Goal: Information Seeking & Learning: Learn about a topic

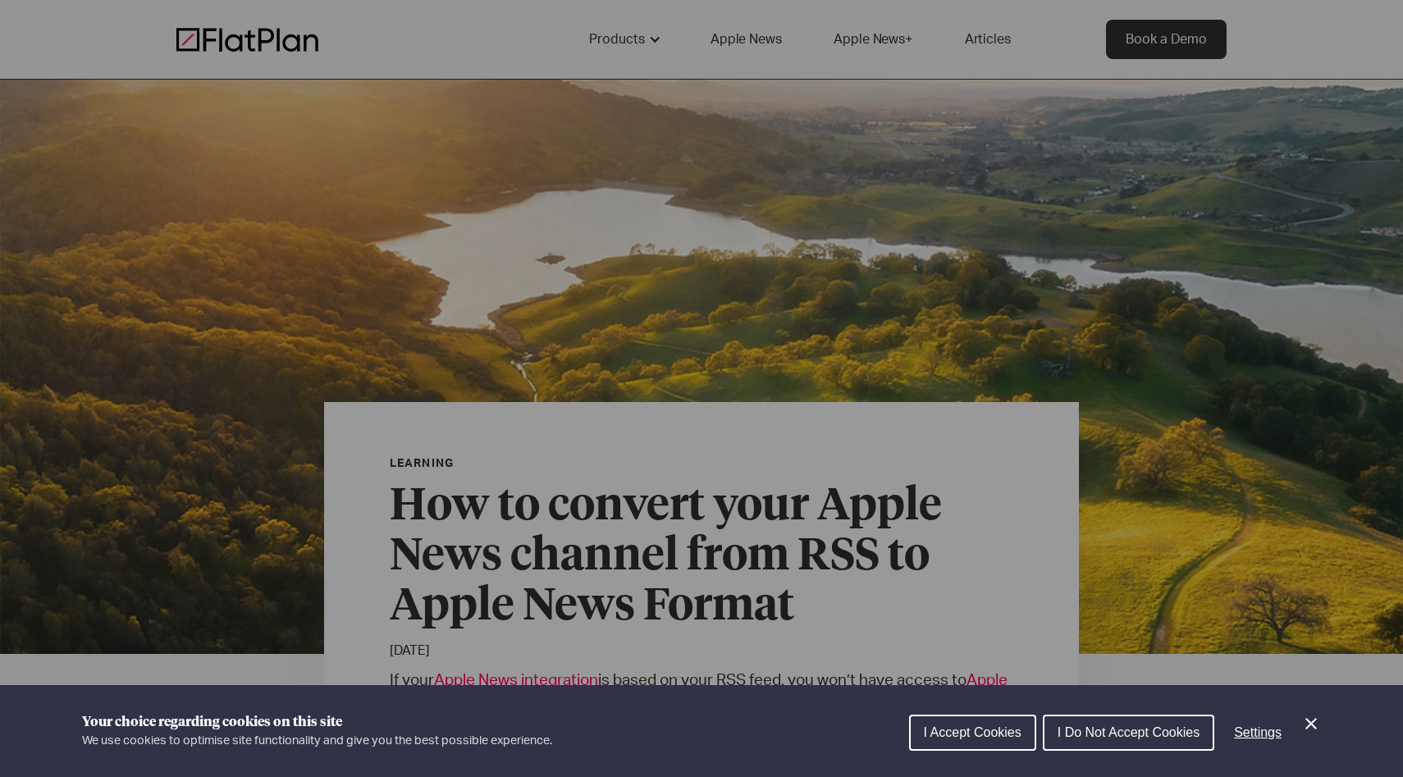
click at [1312, 725] on icon "Close Cookie Control" at bounding box center [1311, 723] width 11 height 11
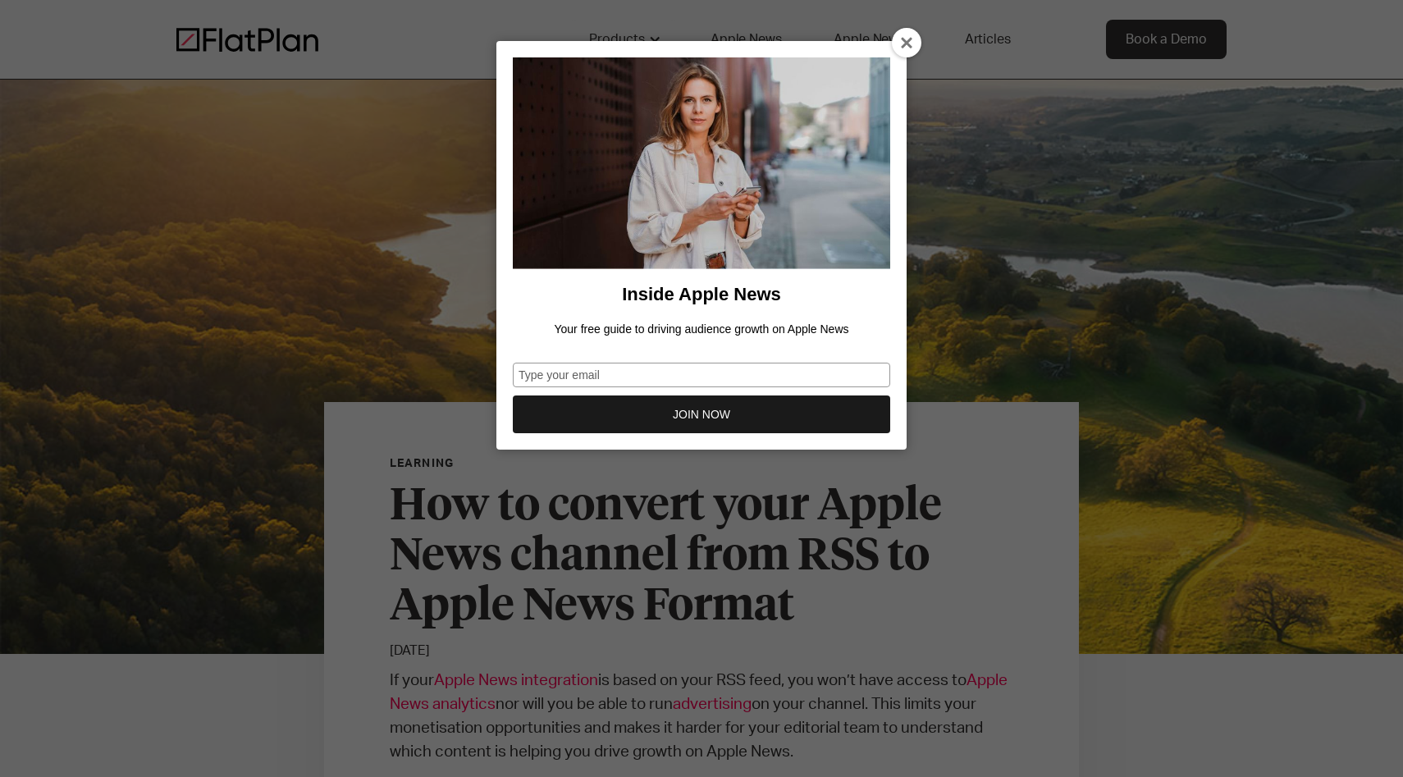
click at [908, 44] on icon at bounding box center [907, 43] width 13 height 13
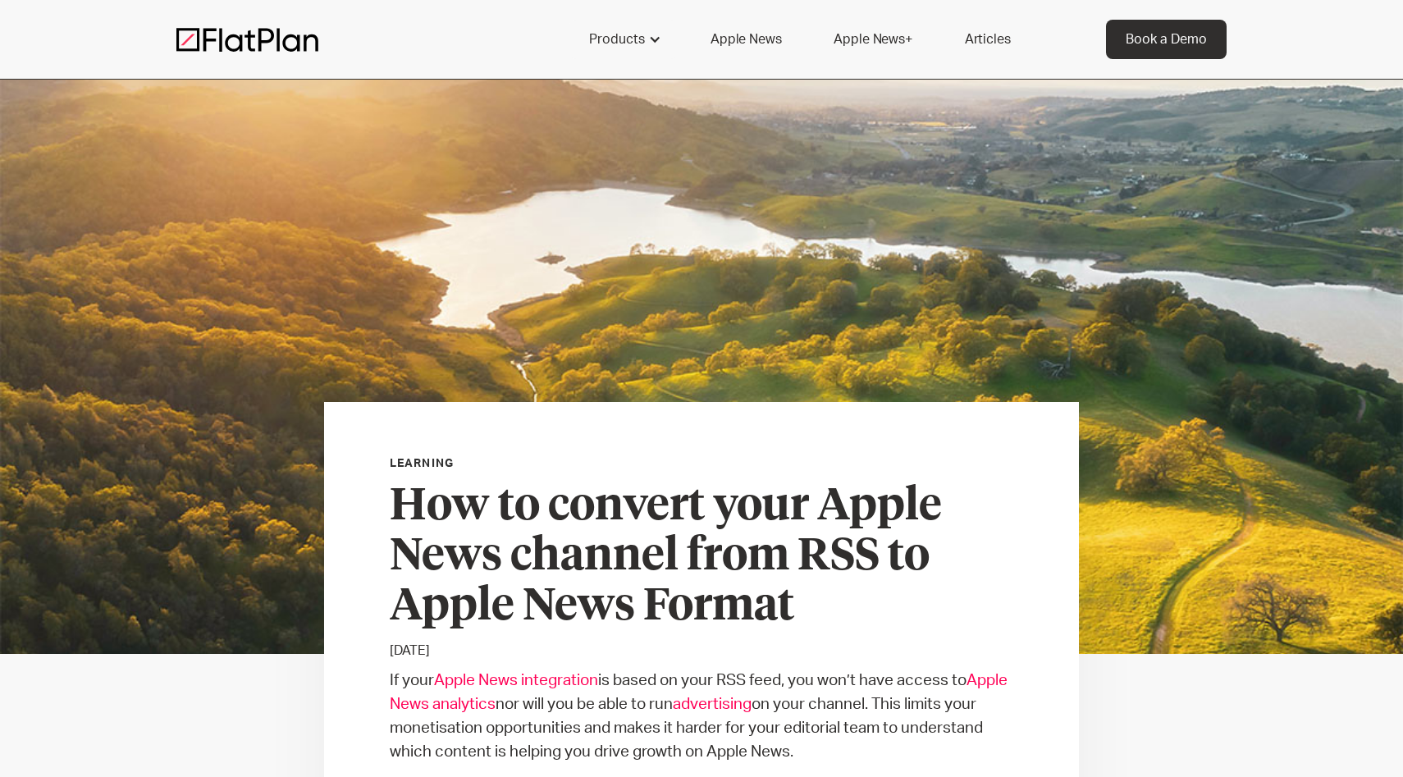
click at [264, 42] on img at bounding box center [247, 39] width 142 height 25
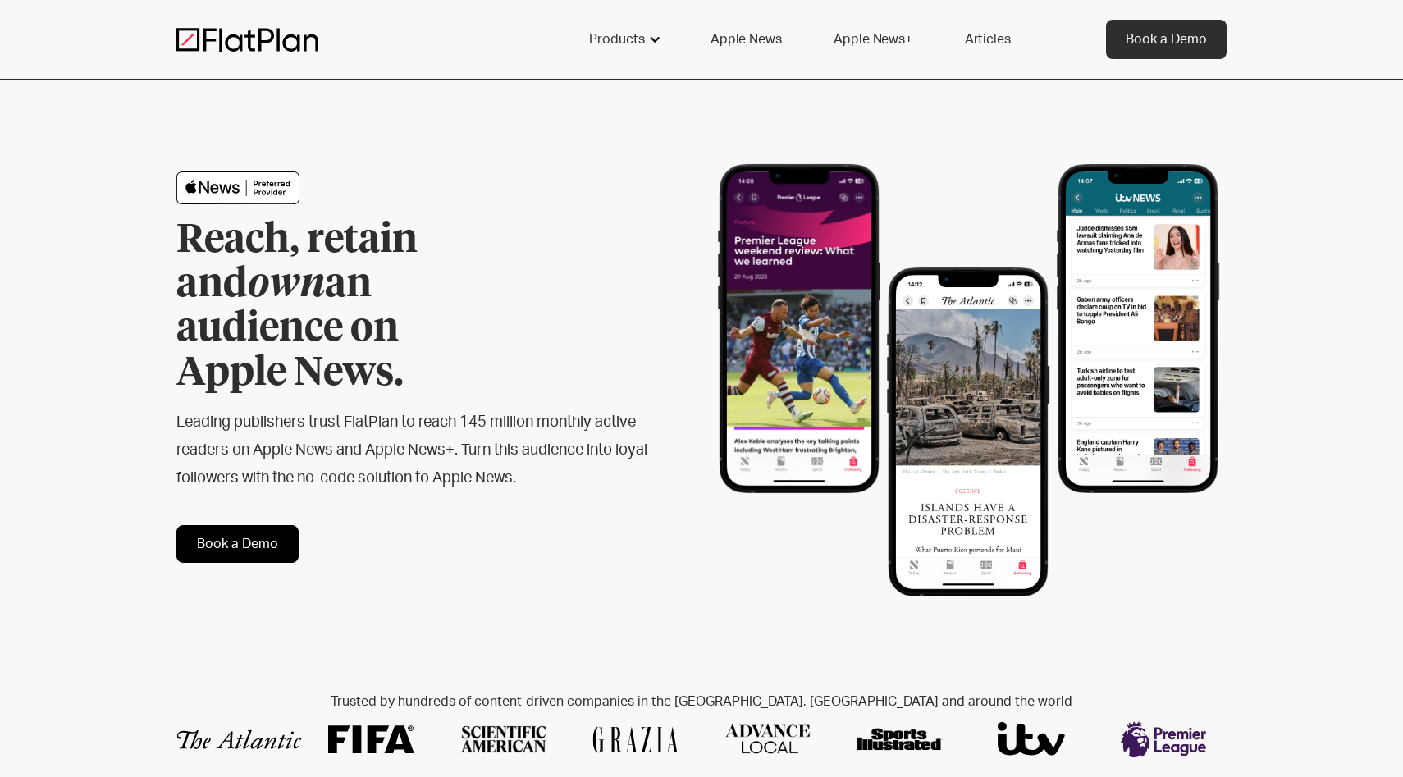
click at [652, 38] on div at bounding box center [654, 39] width 13 height 13
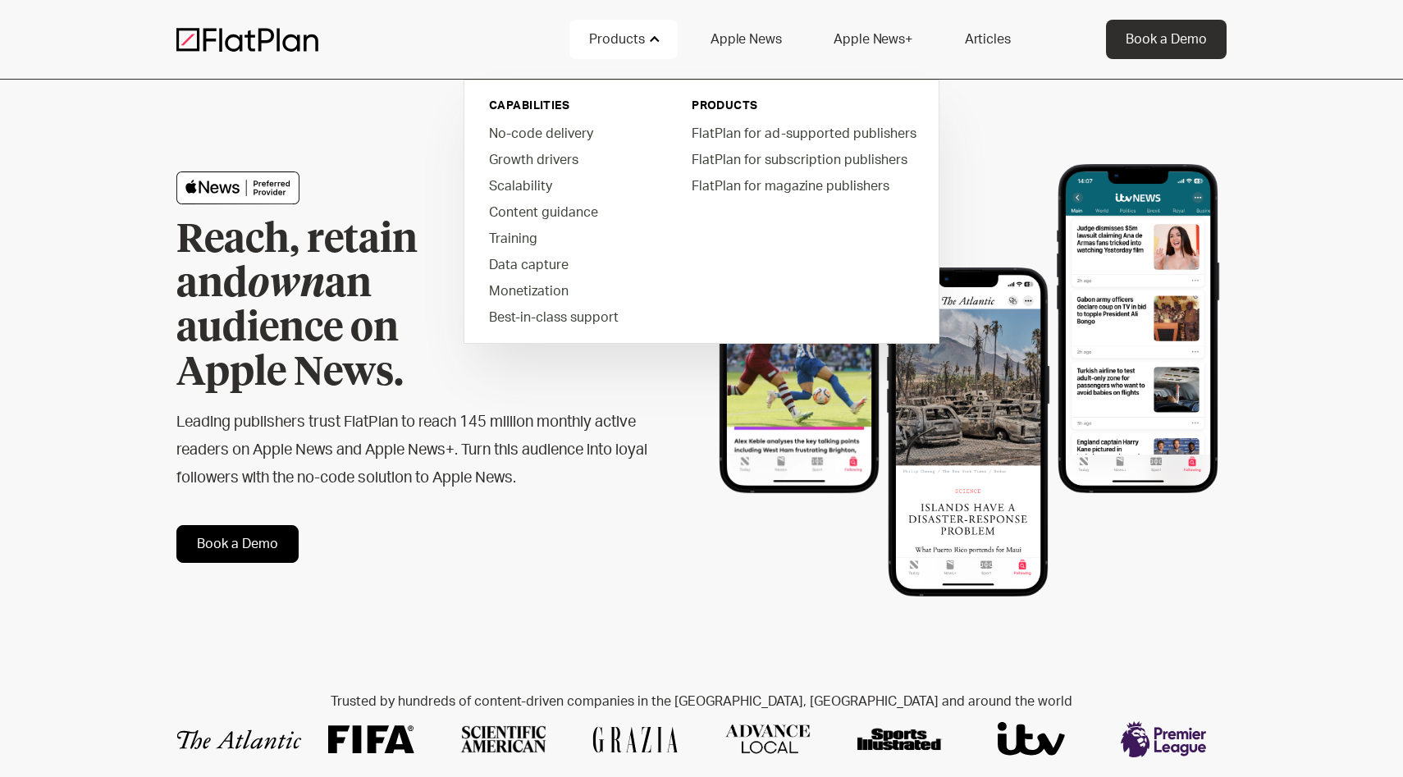
click at [124, 97] on div "Reach, retain and own an audience on Apple News. Leading publishers trust FlatP…" at bounding box center [701, 367] width 1403 height 575
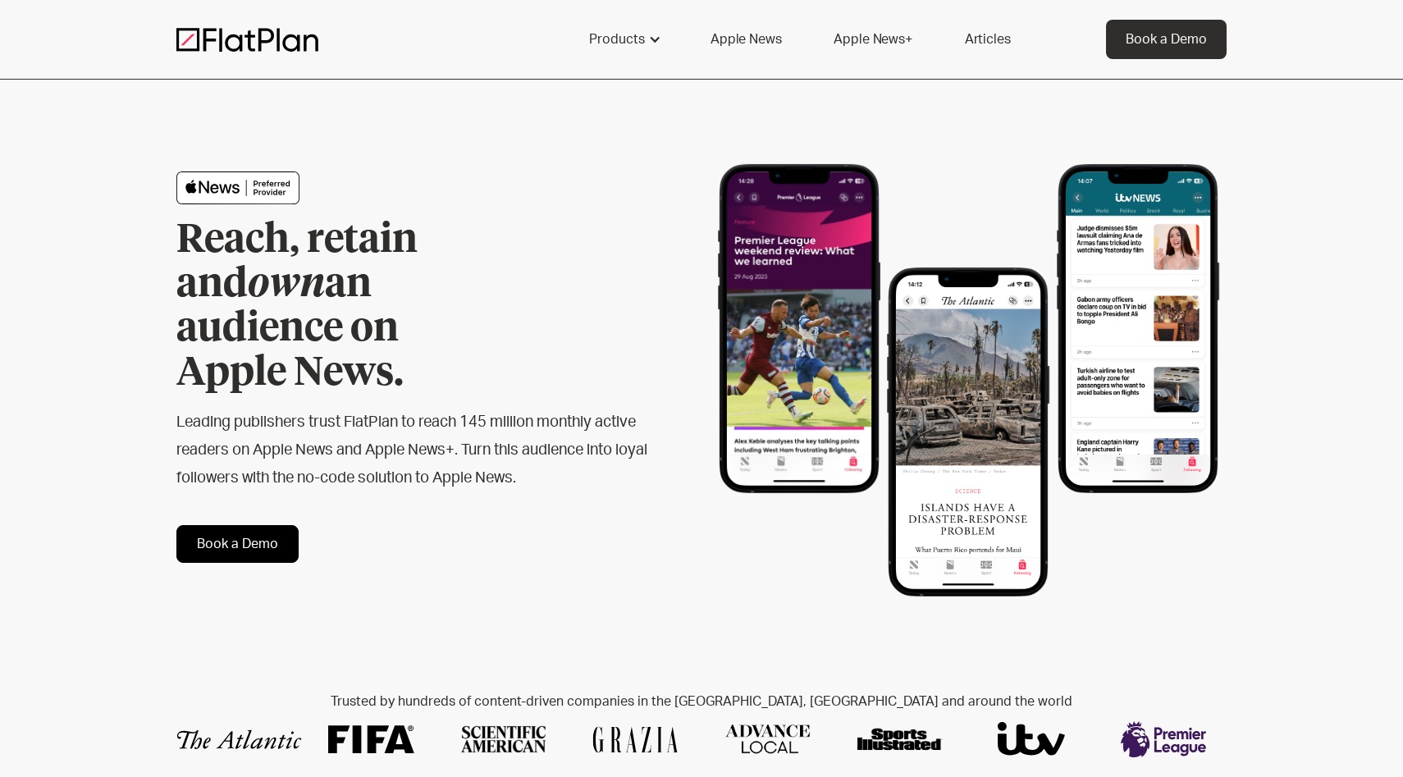
click at [110, 140] on div "Reach, retain and own an audience on Apple News. Leading publishers trust FlatP…" at bounding box center [701, 367] width 1403 height 575
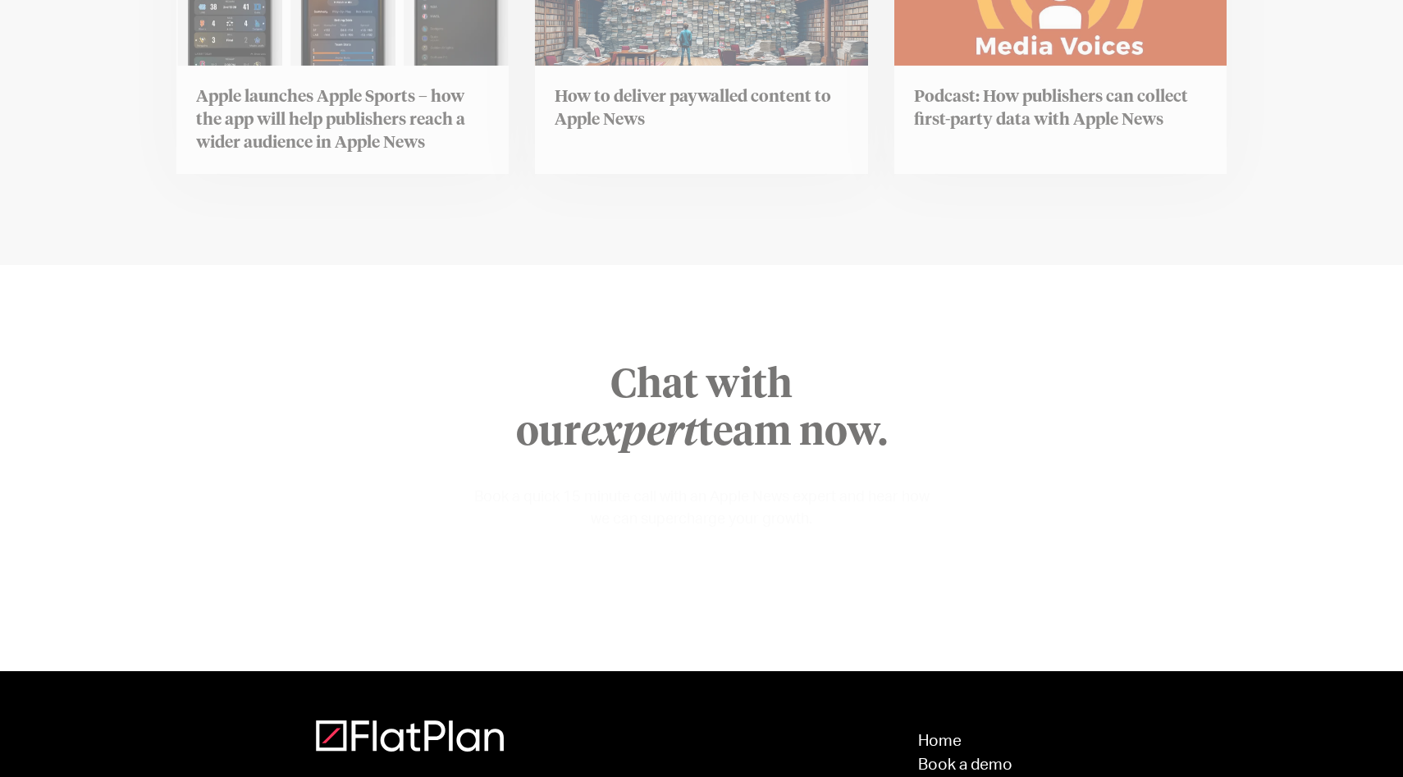
scroll to position [6569, 0]
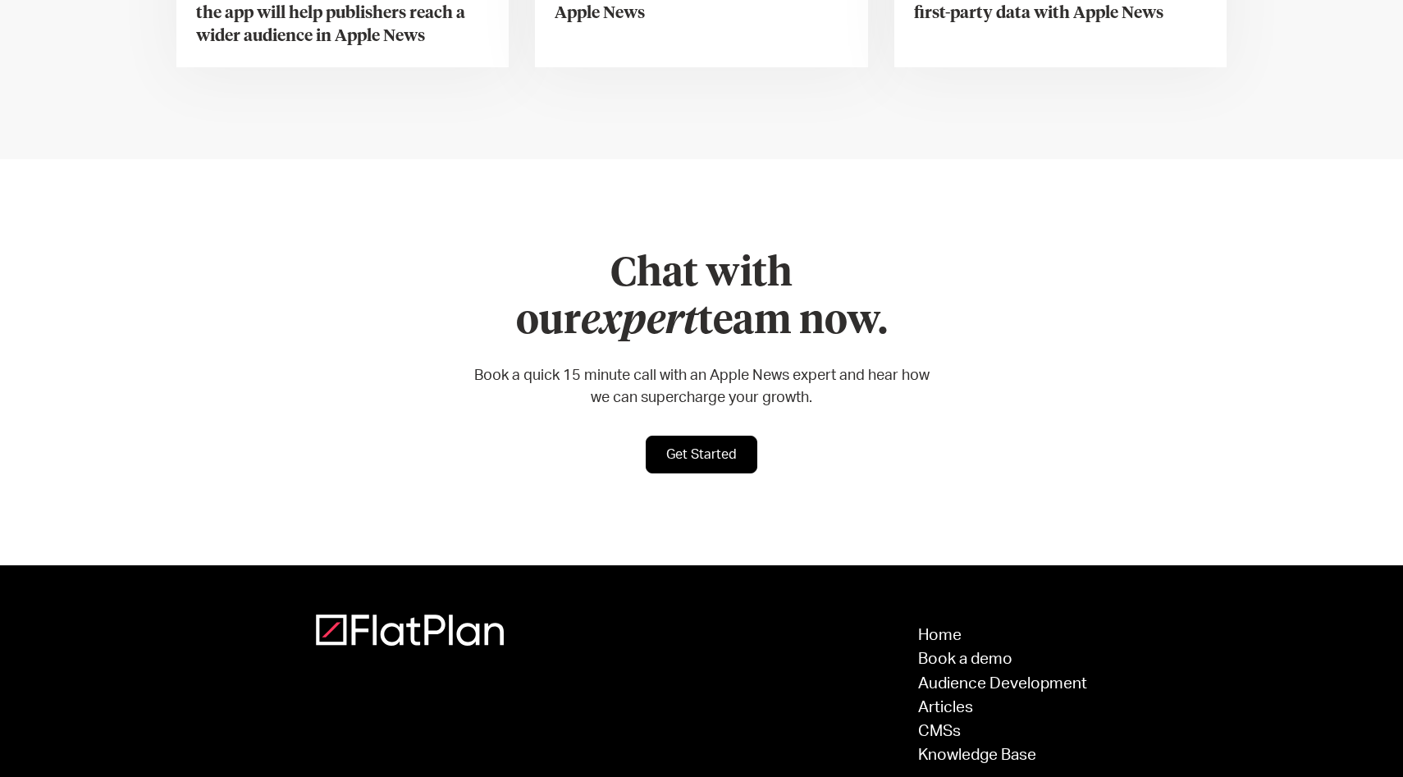
click at [243, 289] on div "Chat with our expert team now. Book a quick 15 minute call with an Apple News e…" at bounding box center [701, 362] width 1403 height 406
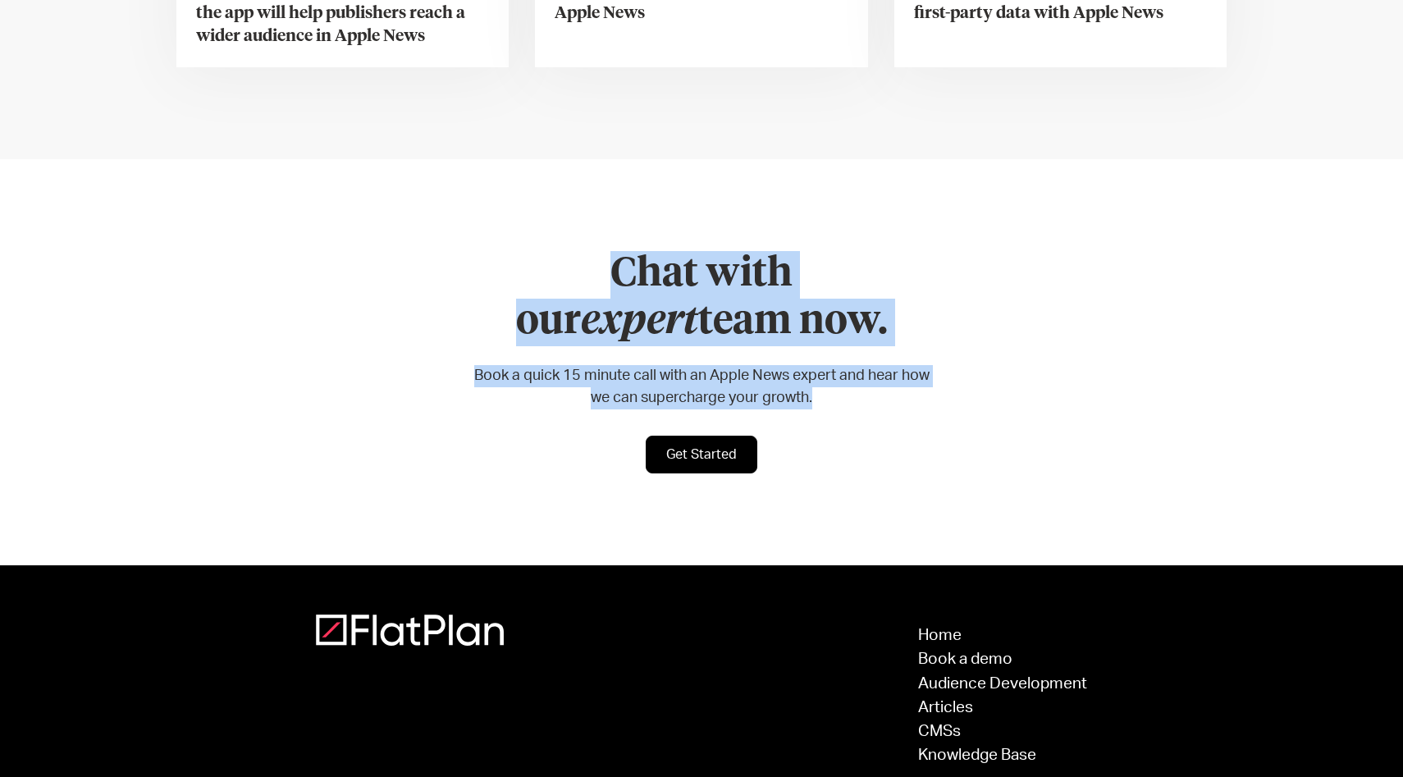
drag, startPoint x: 516, startPoint y: 182, endPoint x: 857, endPoint y: 324, distance: 368.9
click at [857, 324] on div "Chat with our expert team now. Book a quick 15 minute call with an Apple News e…" at bounding box center [702, 330] width 460 height 158
click at [293, 231] on div "Chat with our expert team now. Book a quick 15 minute call with an Apple News e…" at bounding box center [701, 362] width 1403 height 406
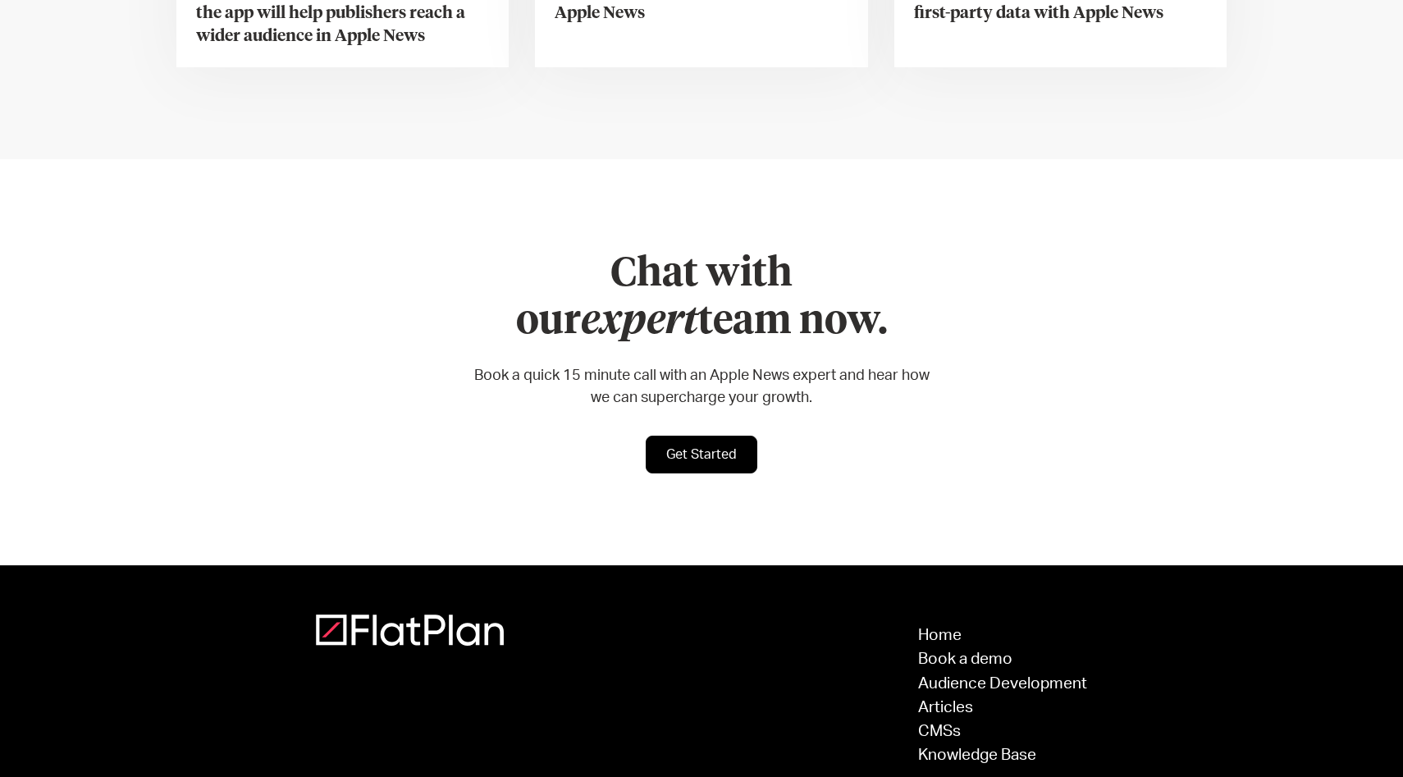
click at [285, 246] on div "Chat with our expert team now. Book a quick 15 minute call with an Apple News e…" at bounding box center [701, 362] width 1403 height 406
click at [254, 267] on div "Chat with our expert team now. Book a quick 15 minute call with an Apple News e…" at bounding box center [701, 362] width 1403 height 406
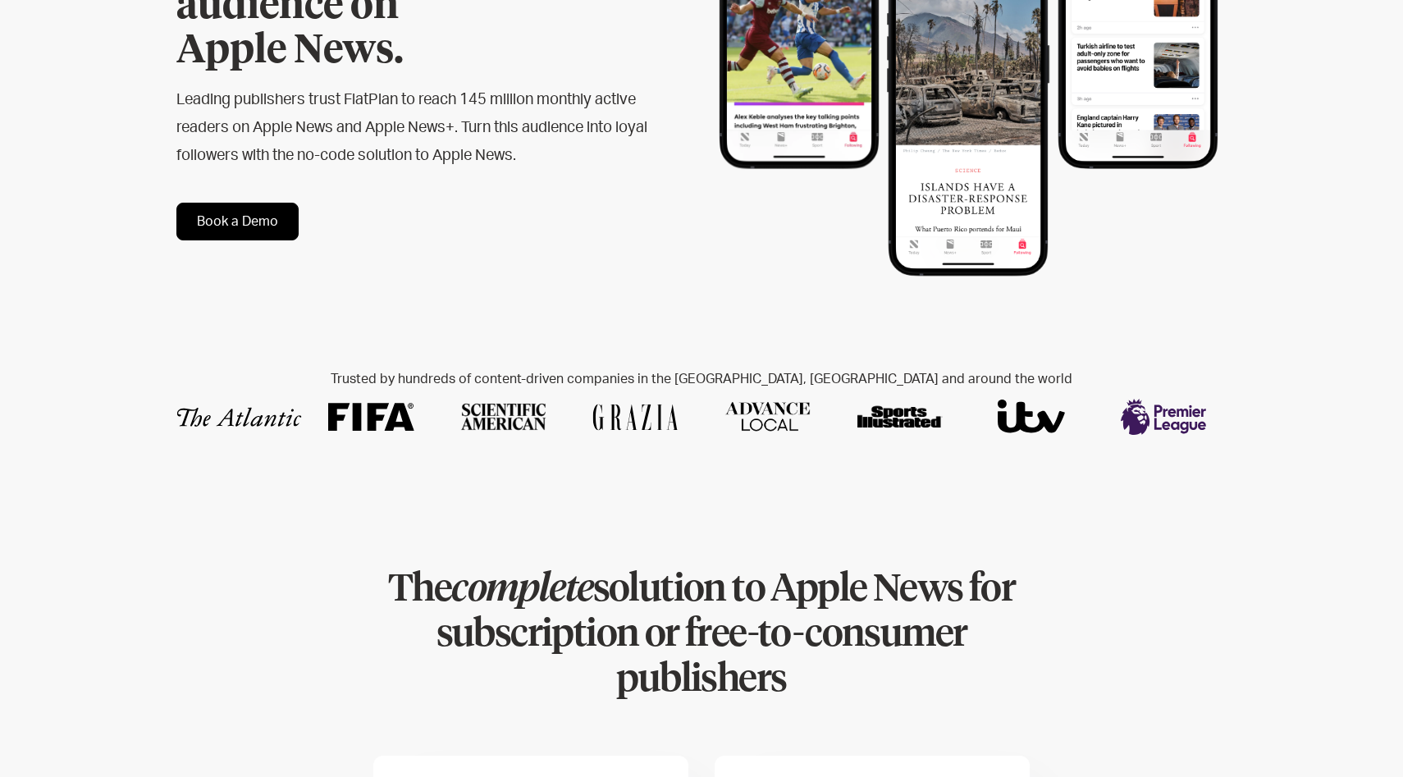
scroll to position [0, 0]
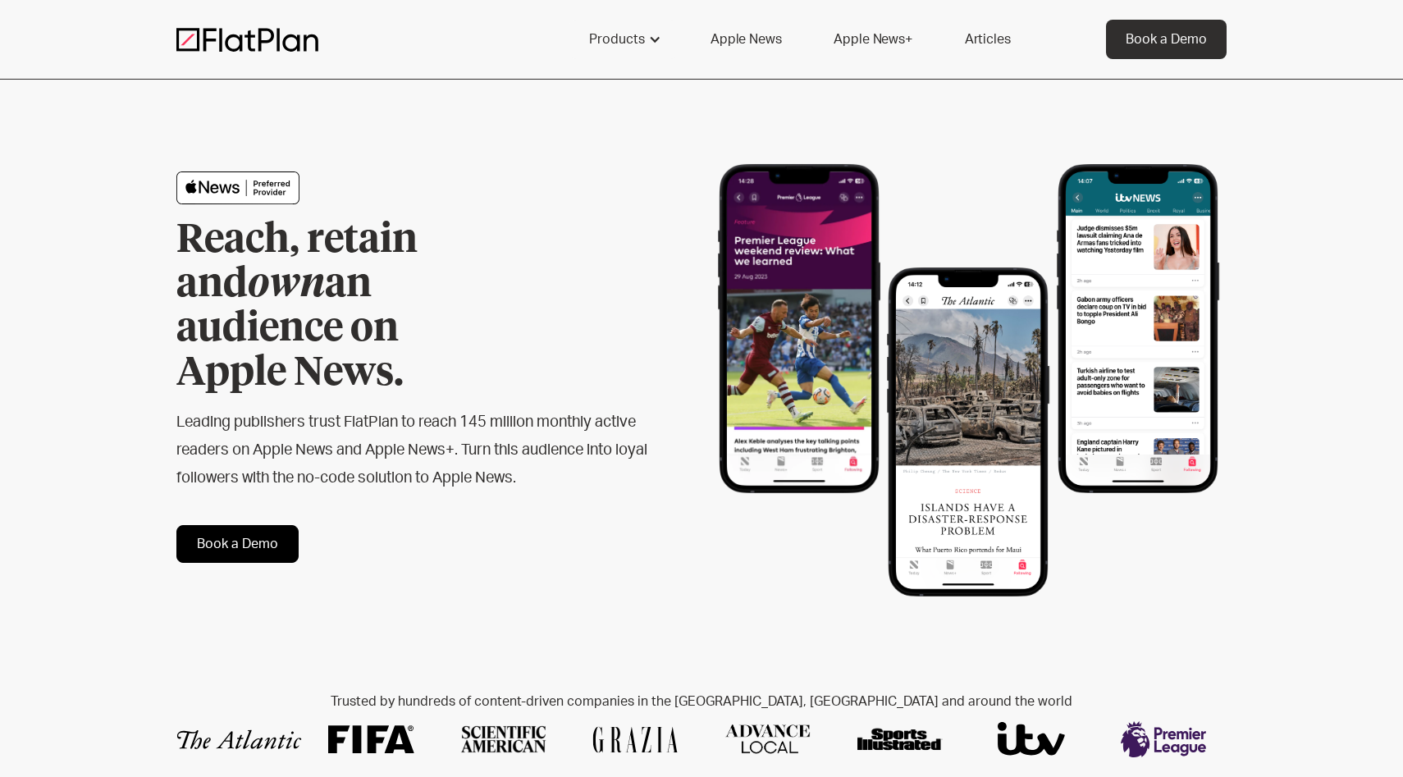
click at [94, 364] on div "Reach, retain and own an audience on Apple News. Leading publishers trust FlatP…" at bounding box center [701, 367] width 1403 height 575
click at [100, 315] on div "Reach, retain and own an audience on Apple News. Leading publishers trust FlatP…" at bounding box center [701, 367] width 1403 height 575
